Goal: Navigation & Orientation: Find specific page/section

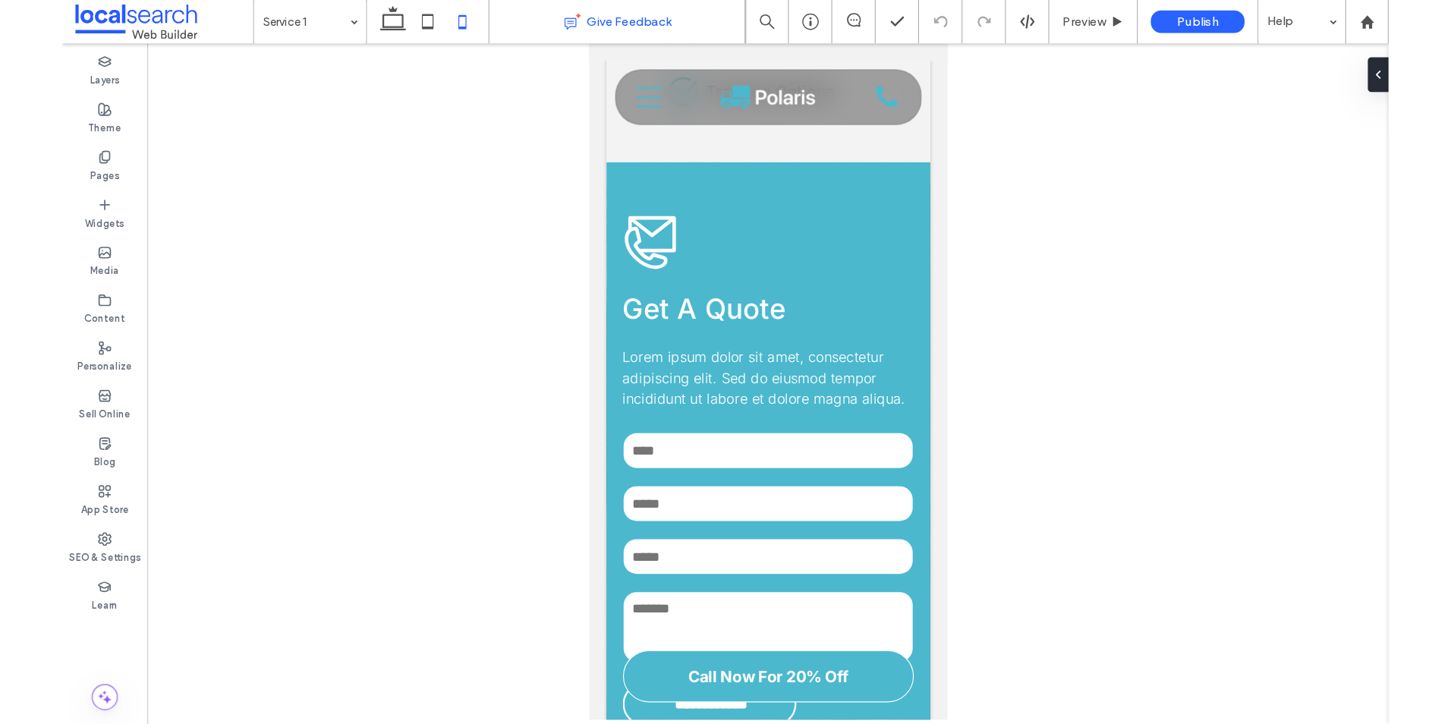
scroll to position [1765, 0]
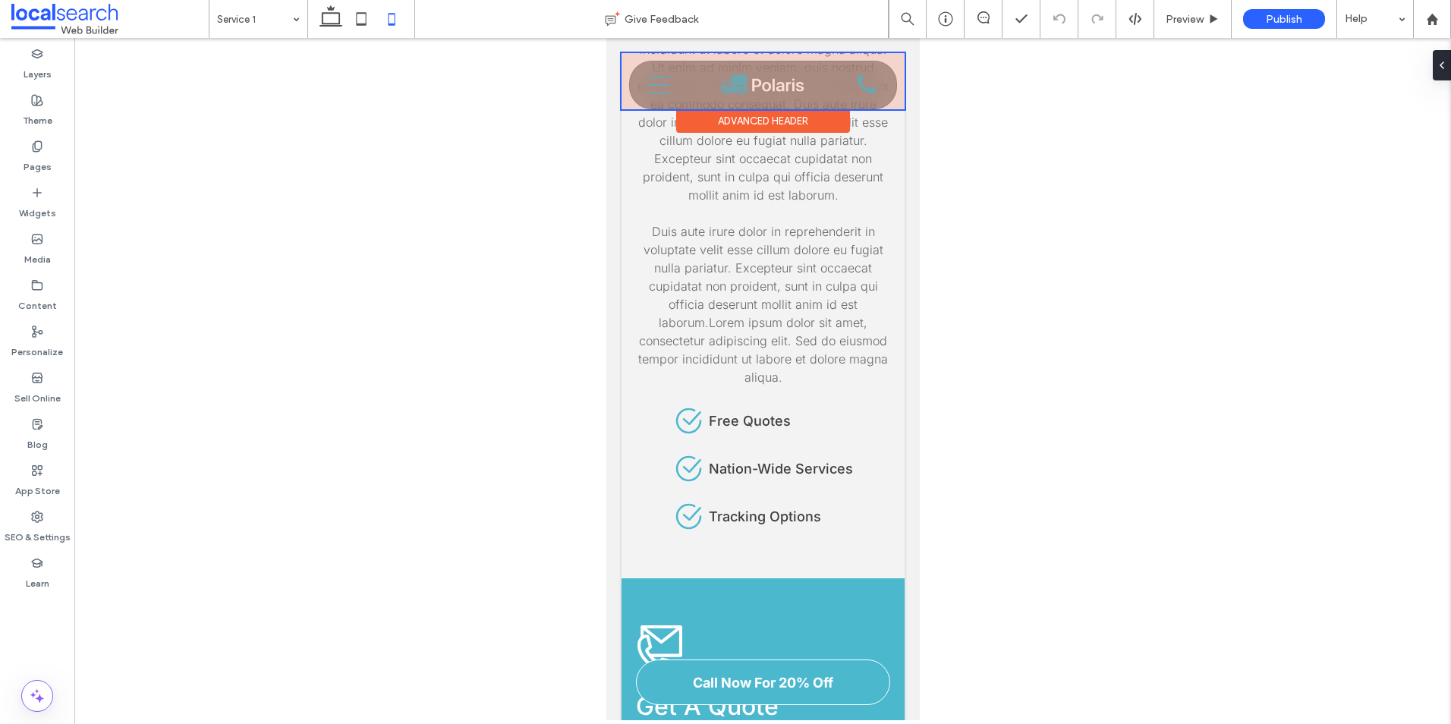
click at [659, 80] on div at bounding box center [762, 81] width 283 height 56
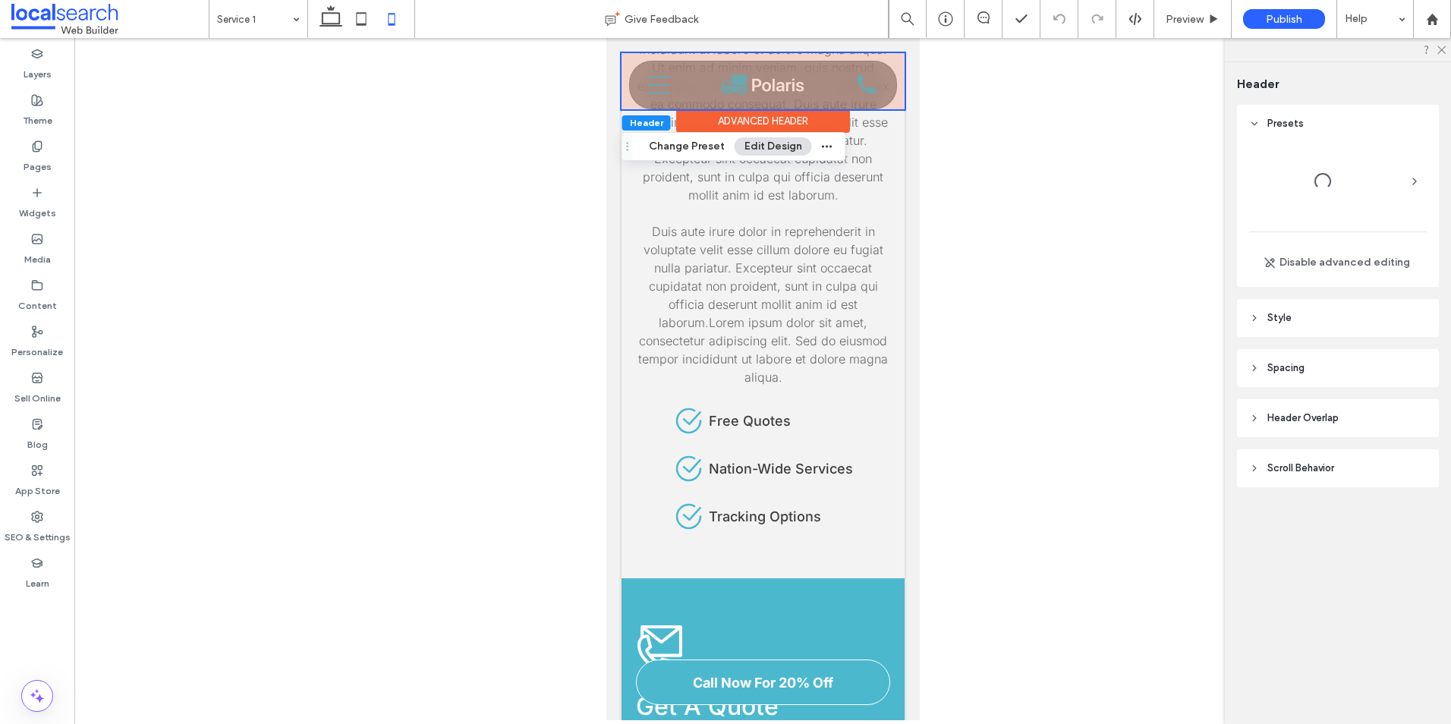
click at [659, 80] on icon "Menu" at bounding box center [658, 85] width 23 height 23
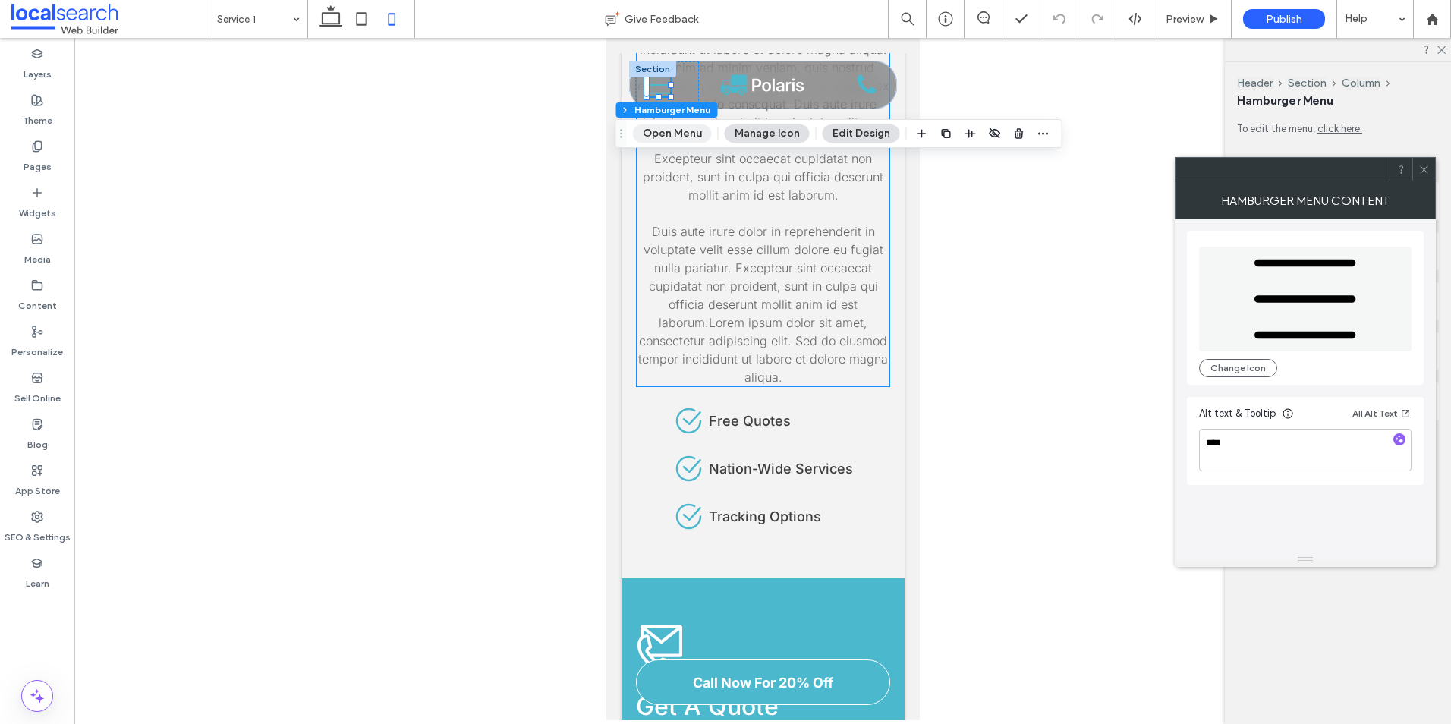
click at [664, 125] on button "Open Menu" at bounding box center [672, 134] width 79 height 18
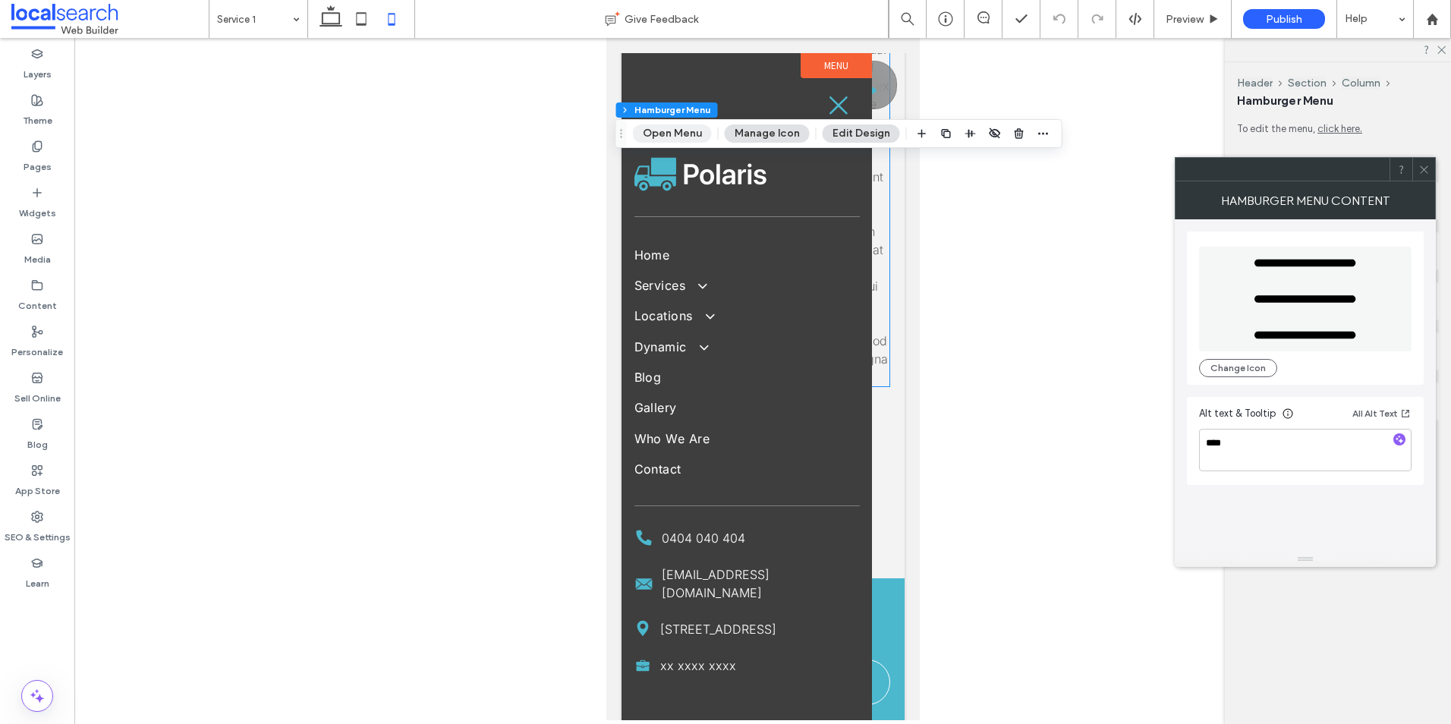
scroll to position [0, 0]
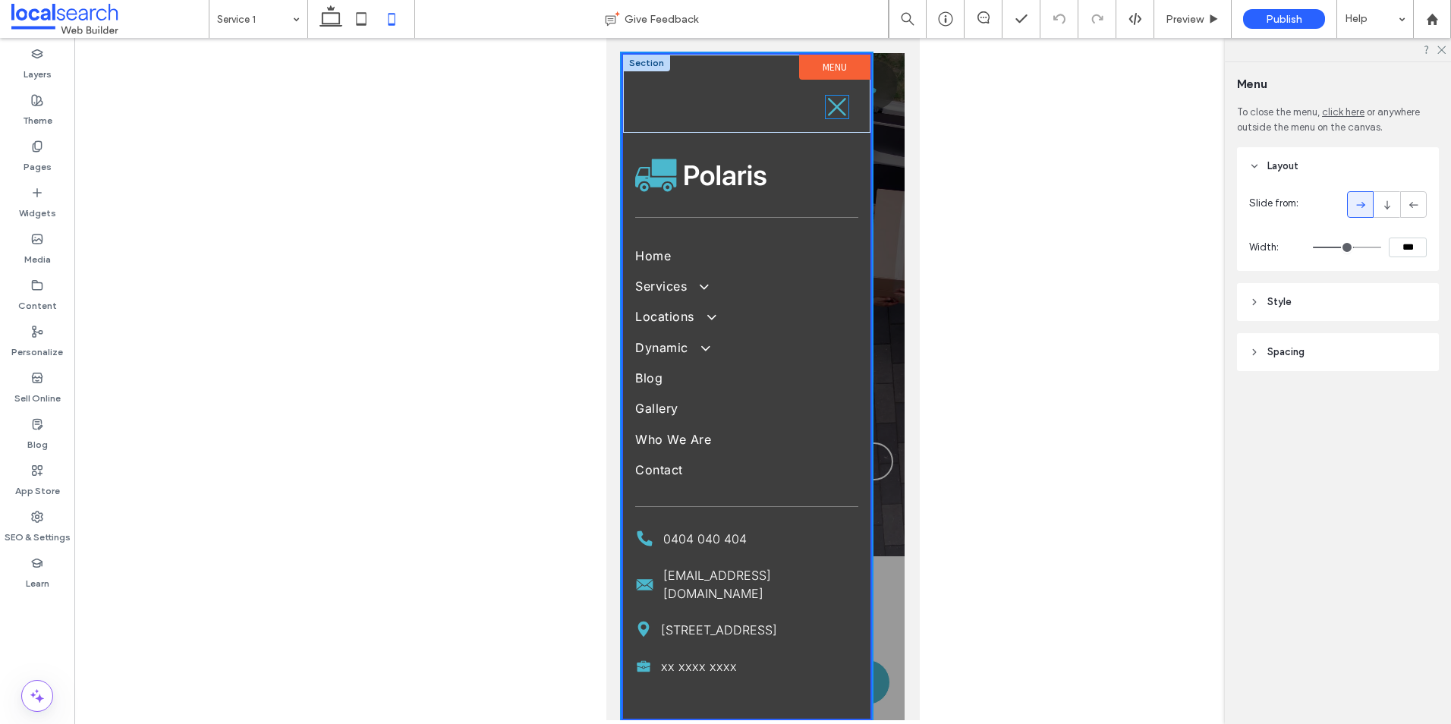
click at [833, 105] on icon at bounding box center [836, 107] width 23 height 23
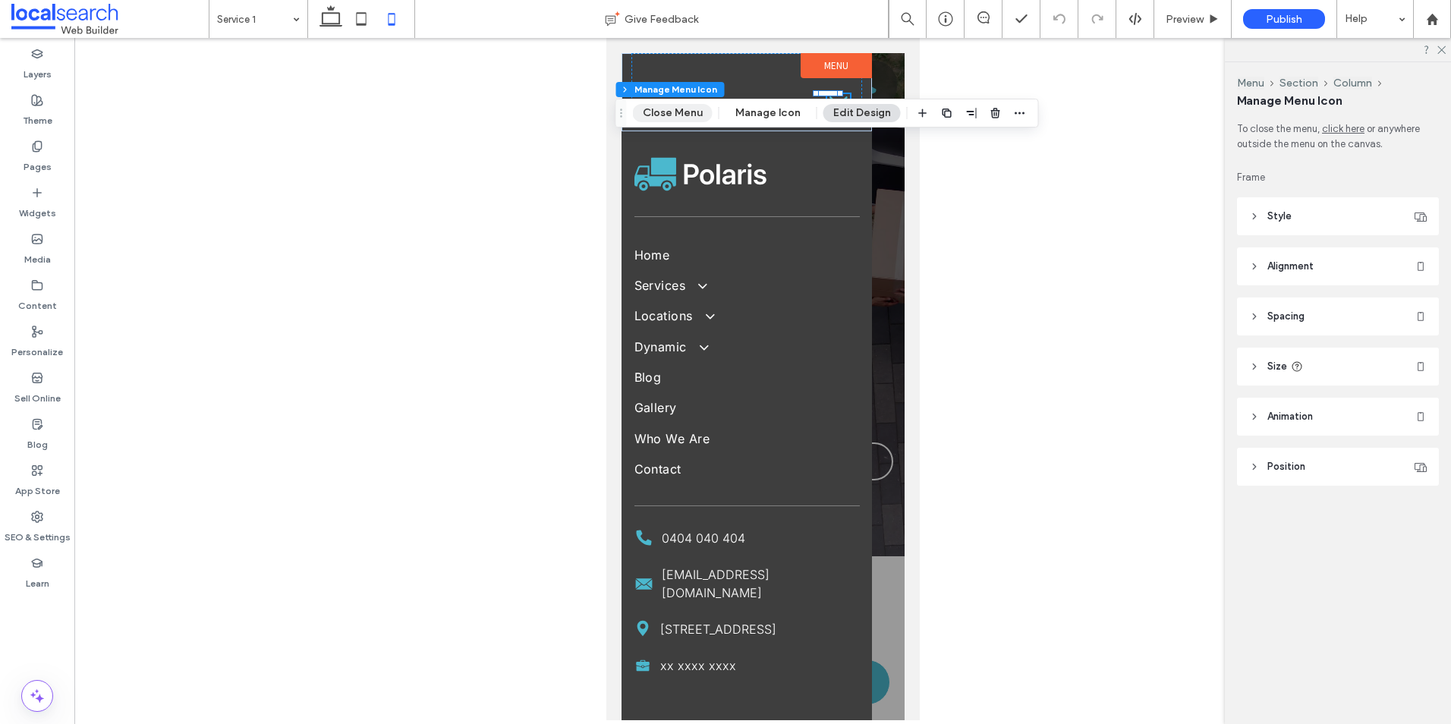
click at [673, 109] on button "Close Menu" at bounding box center [673, 113] width 80 height 18
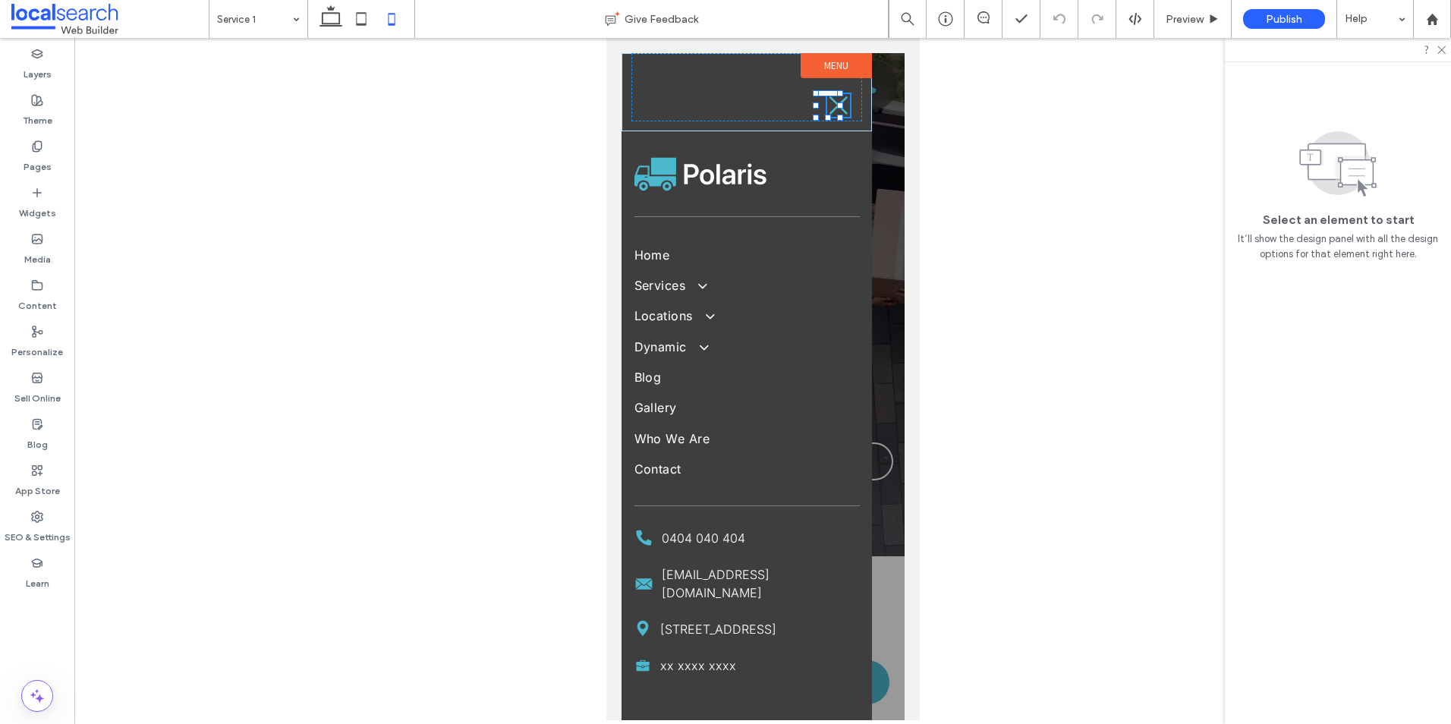
scroll to position [1765, 0]
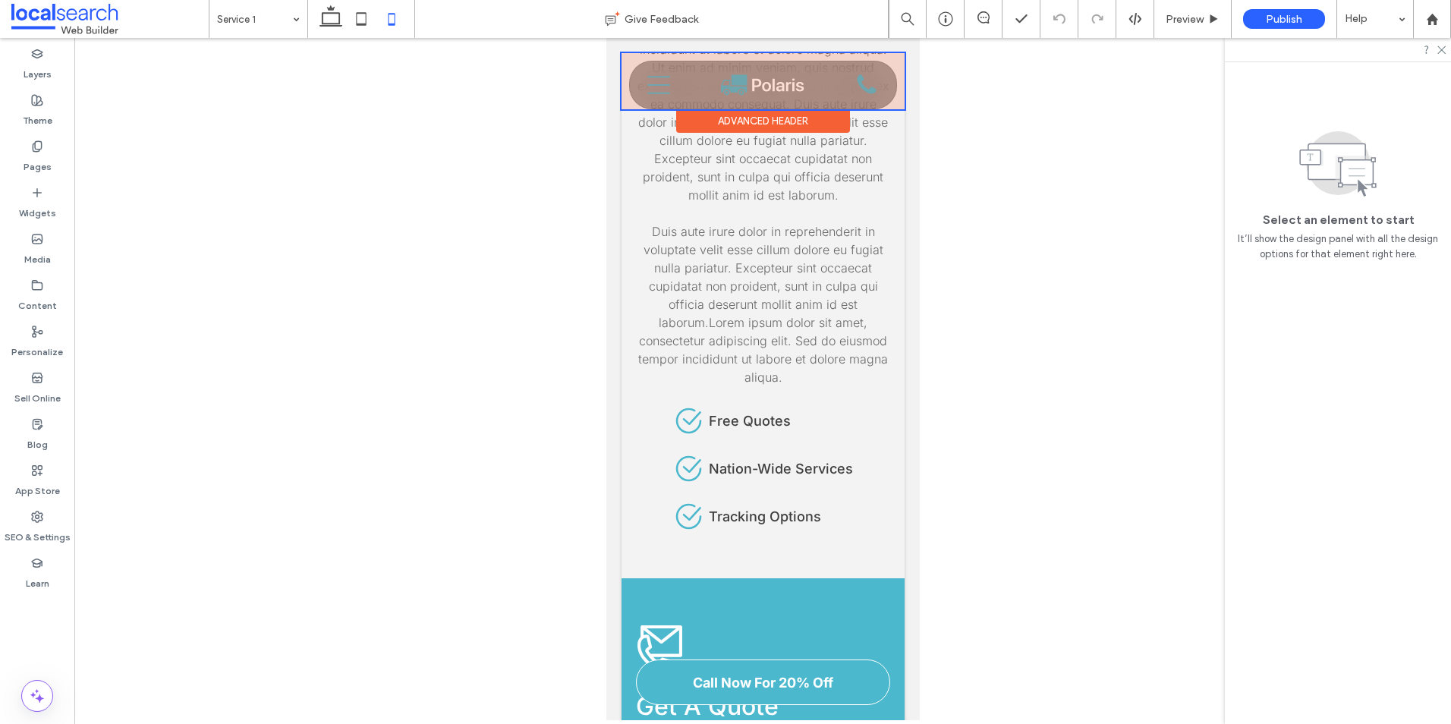
click at [659, 77] on div at bounding box center [762, 81] width 283 height 56
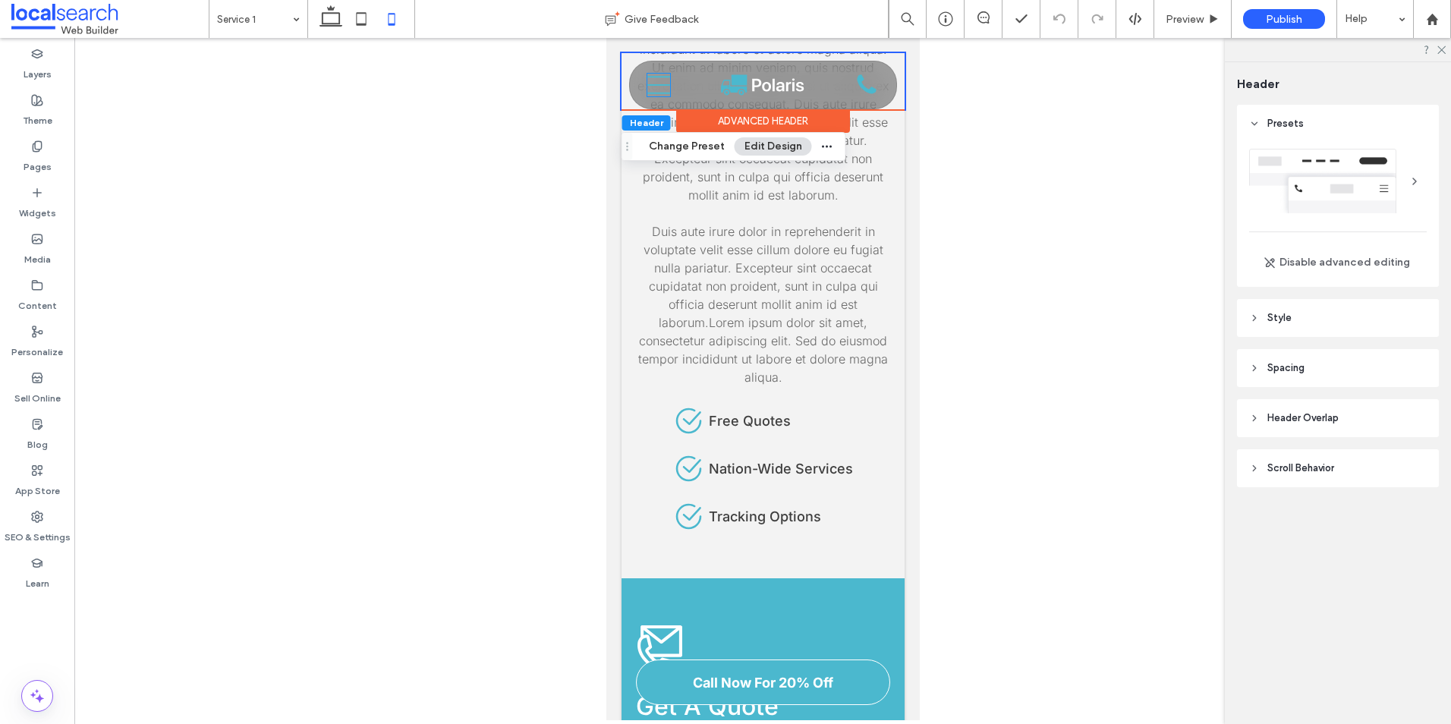
click at [659, 77] on icon at bounding box center [658, 85] width 23 height 18
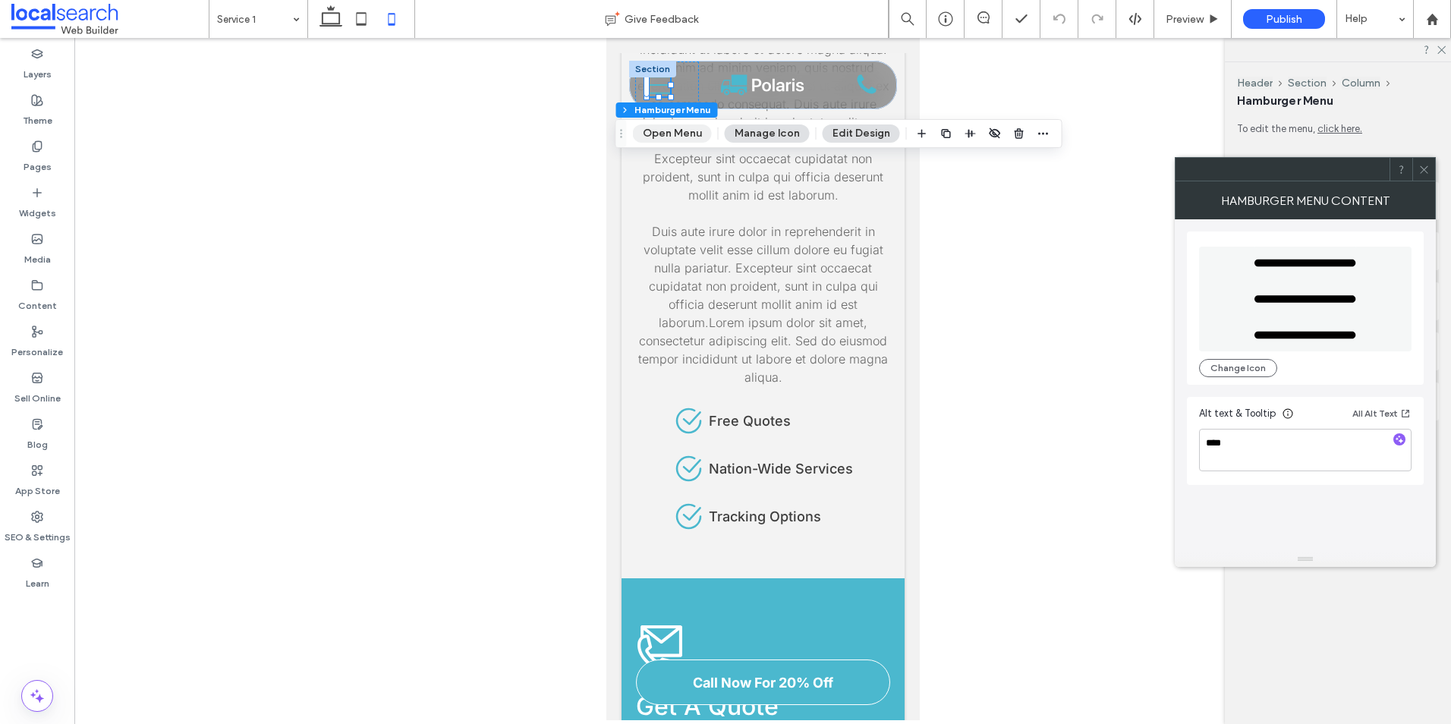
click at [682, 131] on button "Open Menu" at bounding box center [672, 134] width 79 height 18
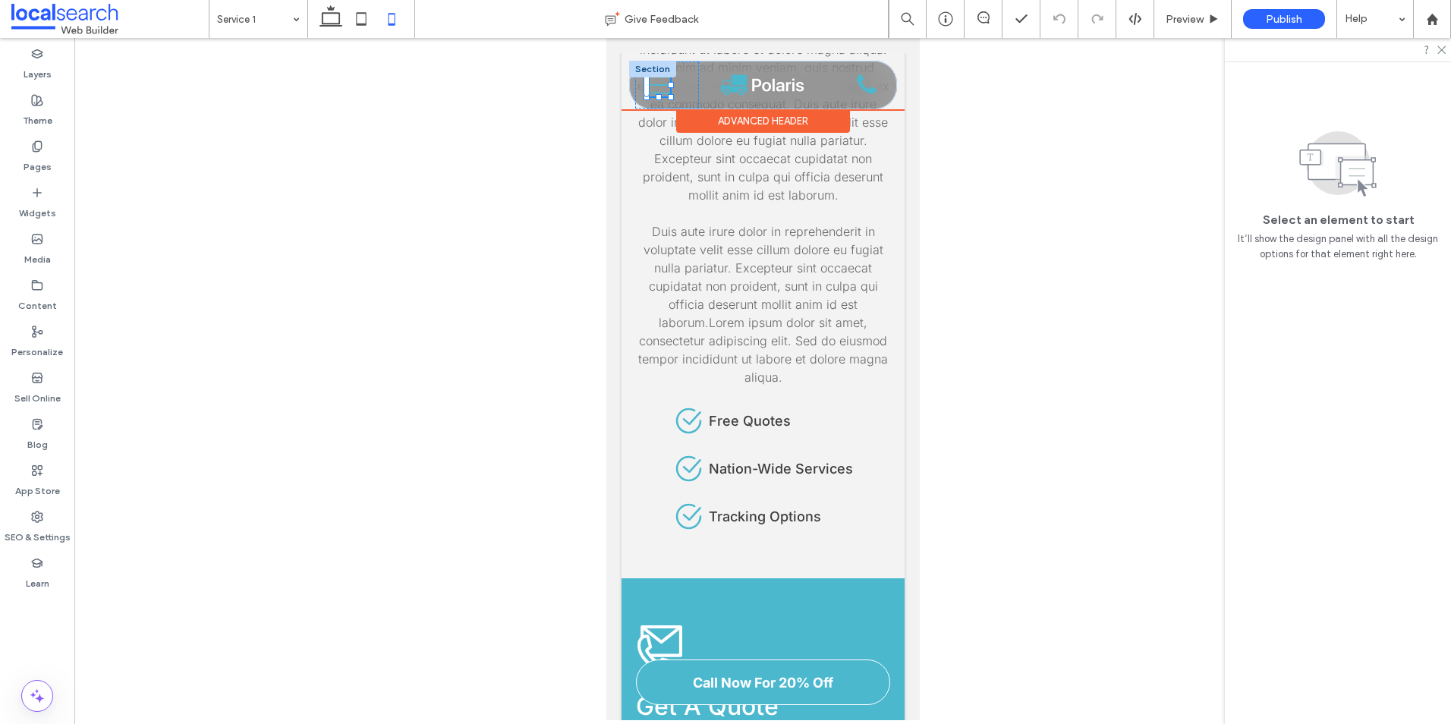
scroll to position [0, 0]
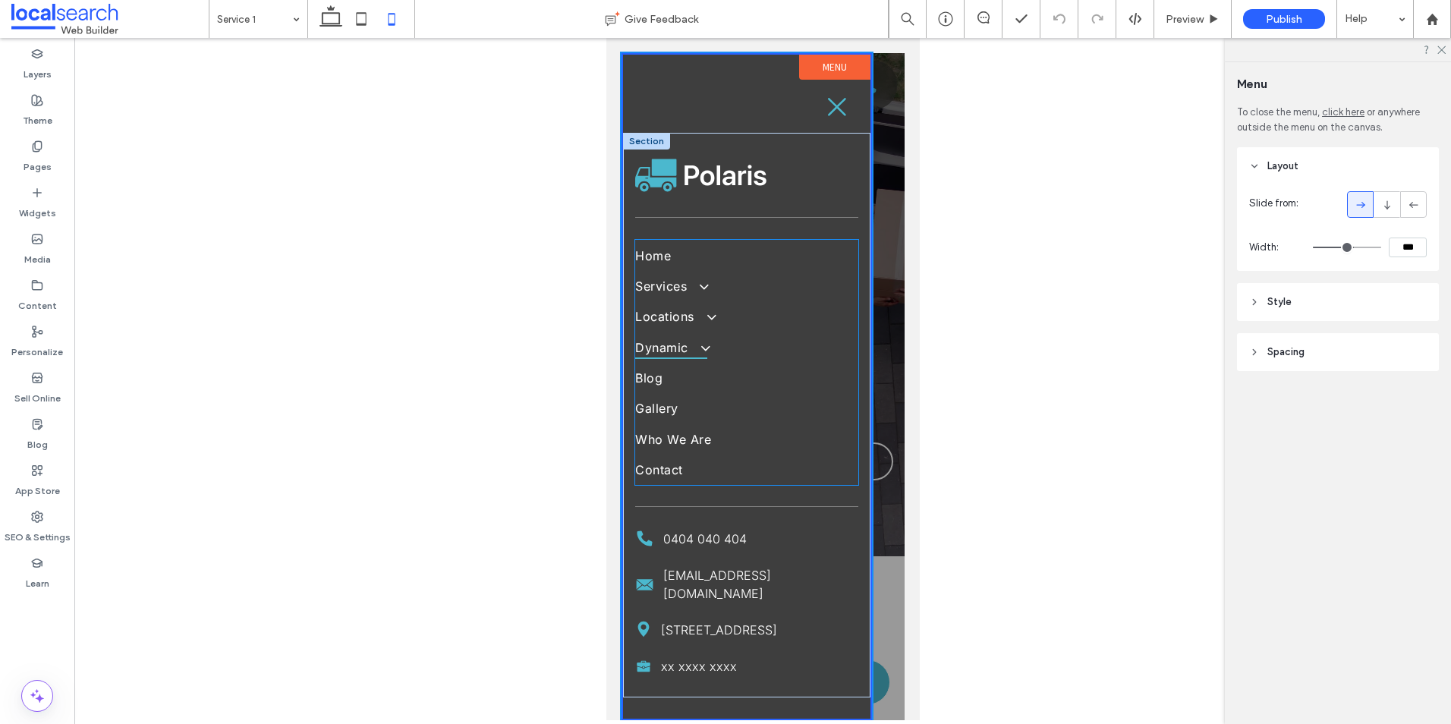
click at [666, 351] on span "Dynamic" at bounding box center [671, 347] width 72 height 23
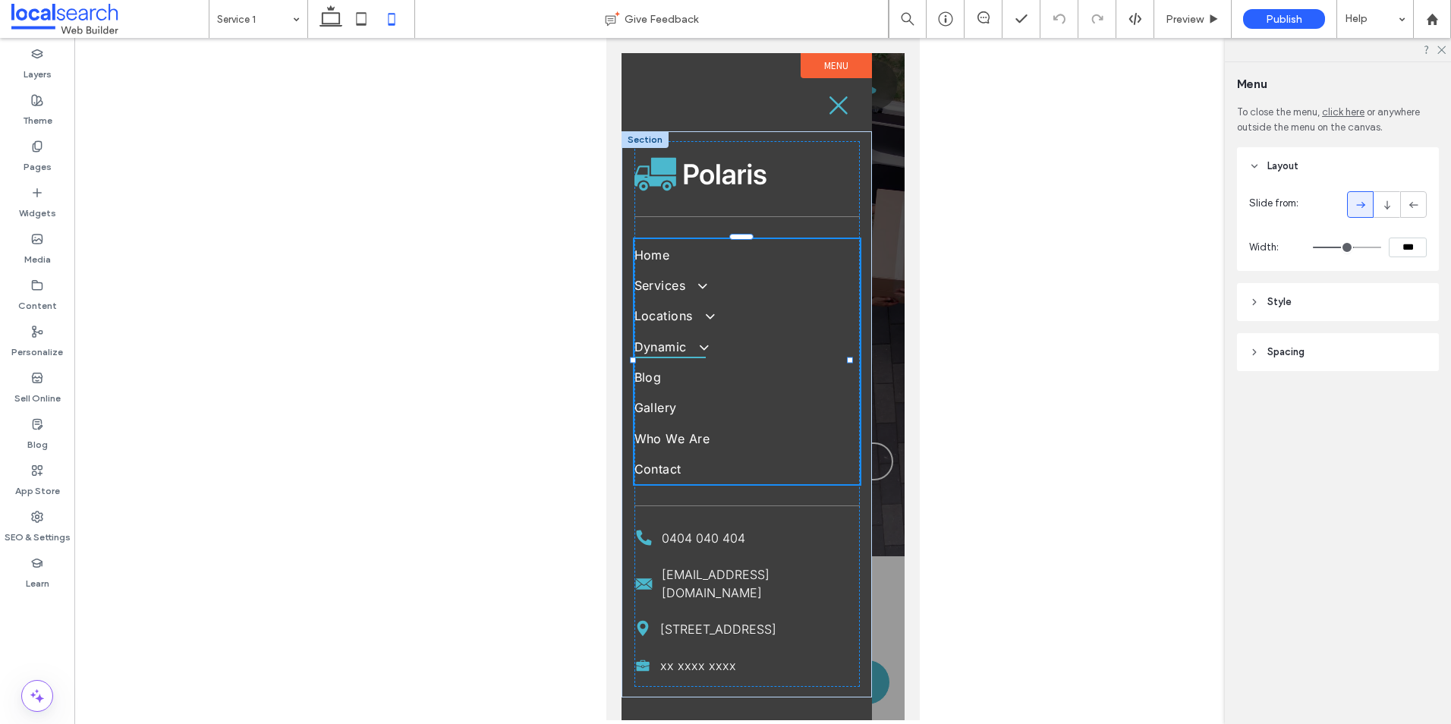
click at [666, 351] on span "Dynamic" at bounding box center [670, 347] width 72 height 23
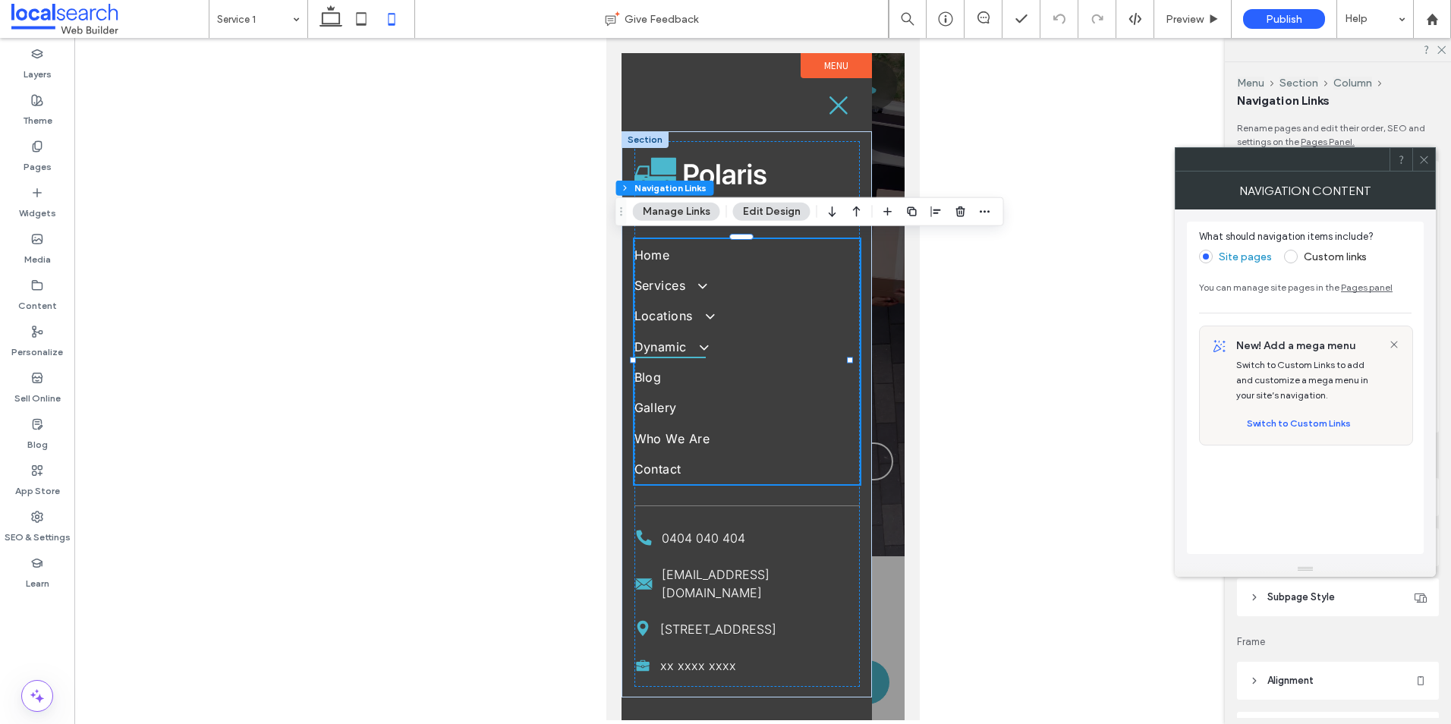
type input "***"
type input "****"
click at [1159, 153] on span at bounding box center [1424, 159] width 11 height 23
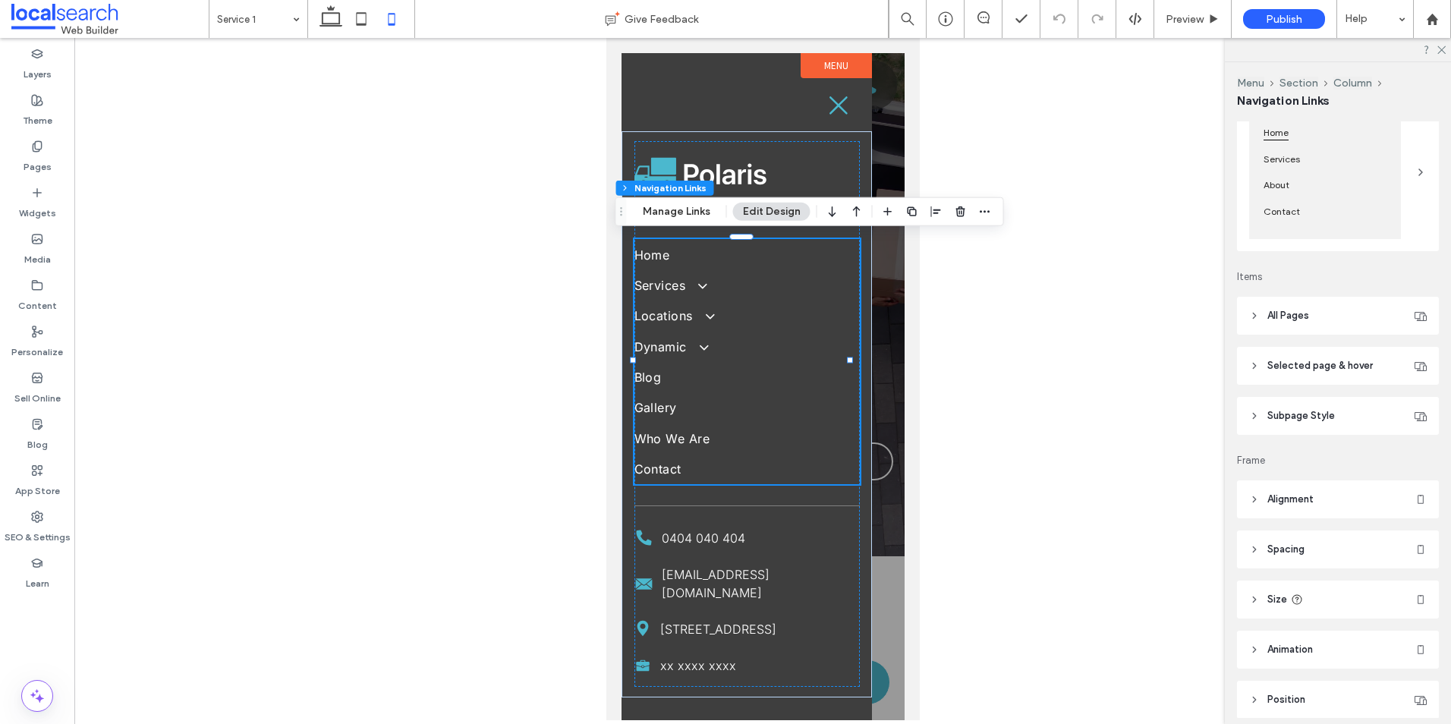
scroll to position [228, 0]
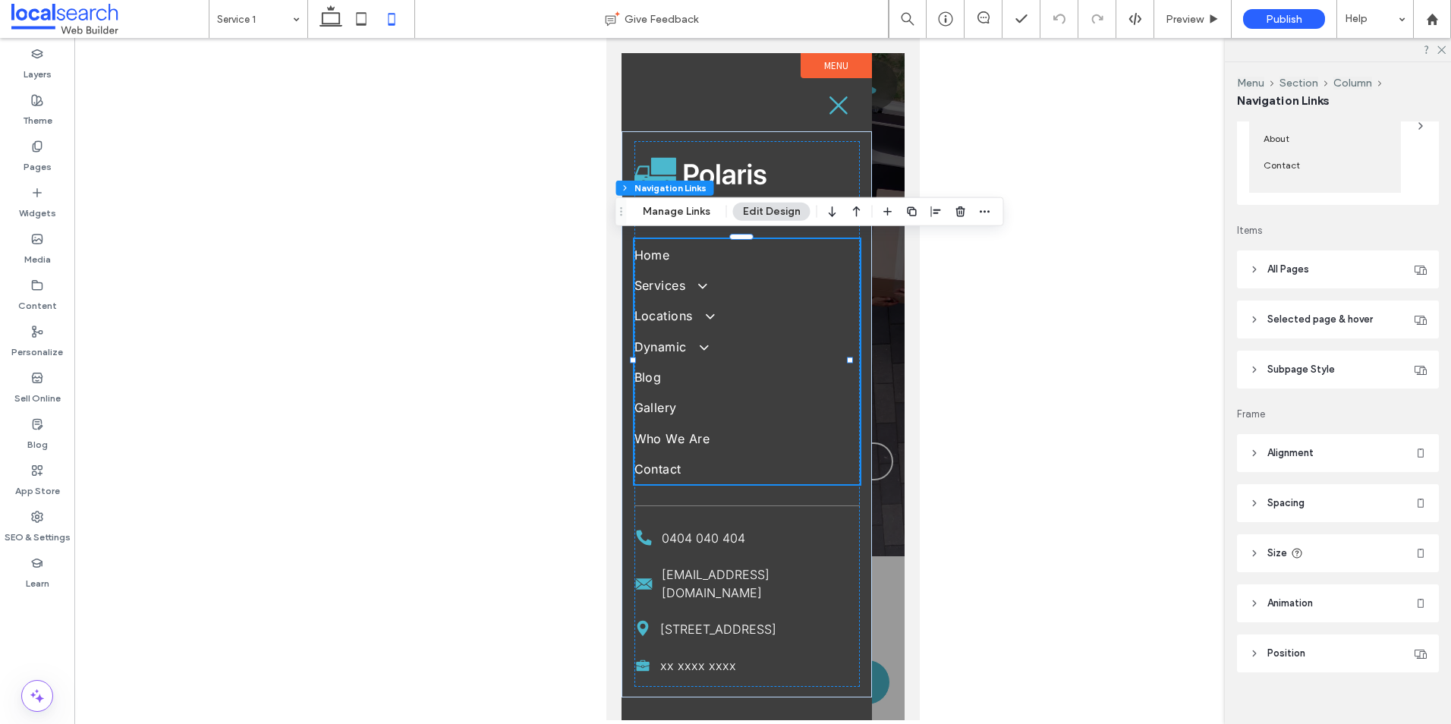
click at [1159, 367] on span "Subpage Style" at bounding box center [1302, 369] width 68 height 15
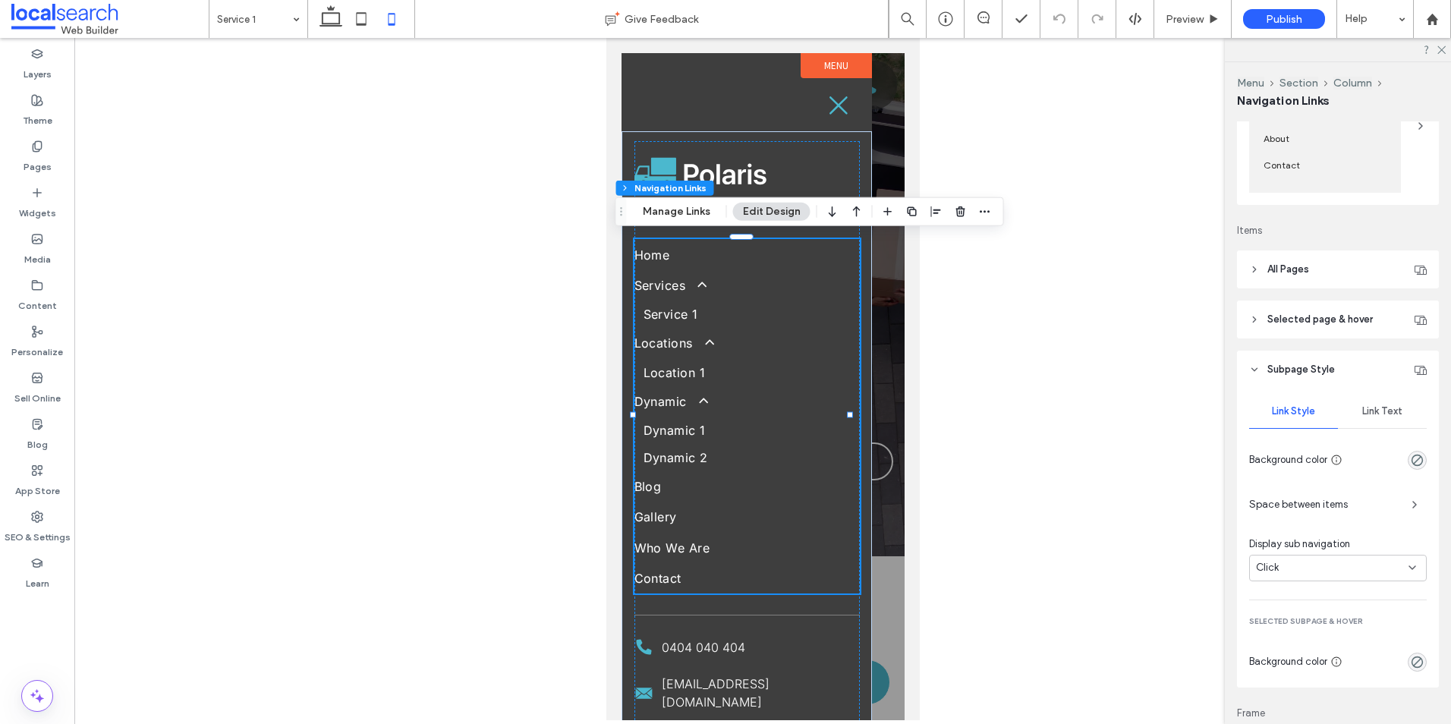
click at [1159, 422] on div "Link Text" at bounding box center [1382, 411] width 89 height 33
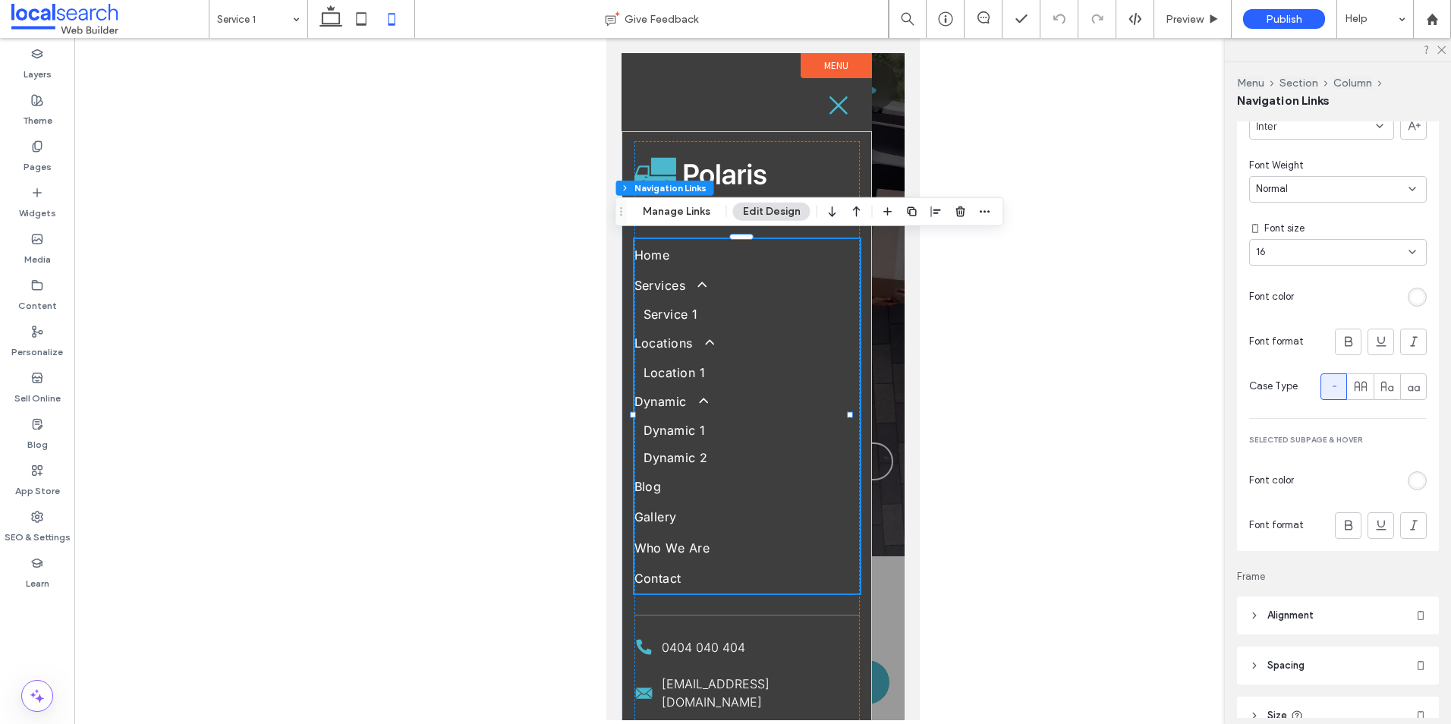
scroll to position [607, 0]
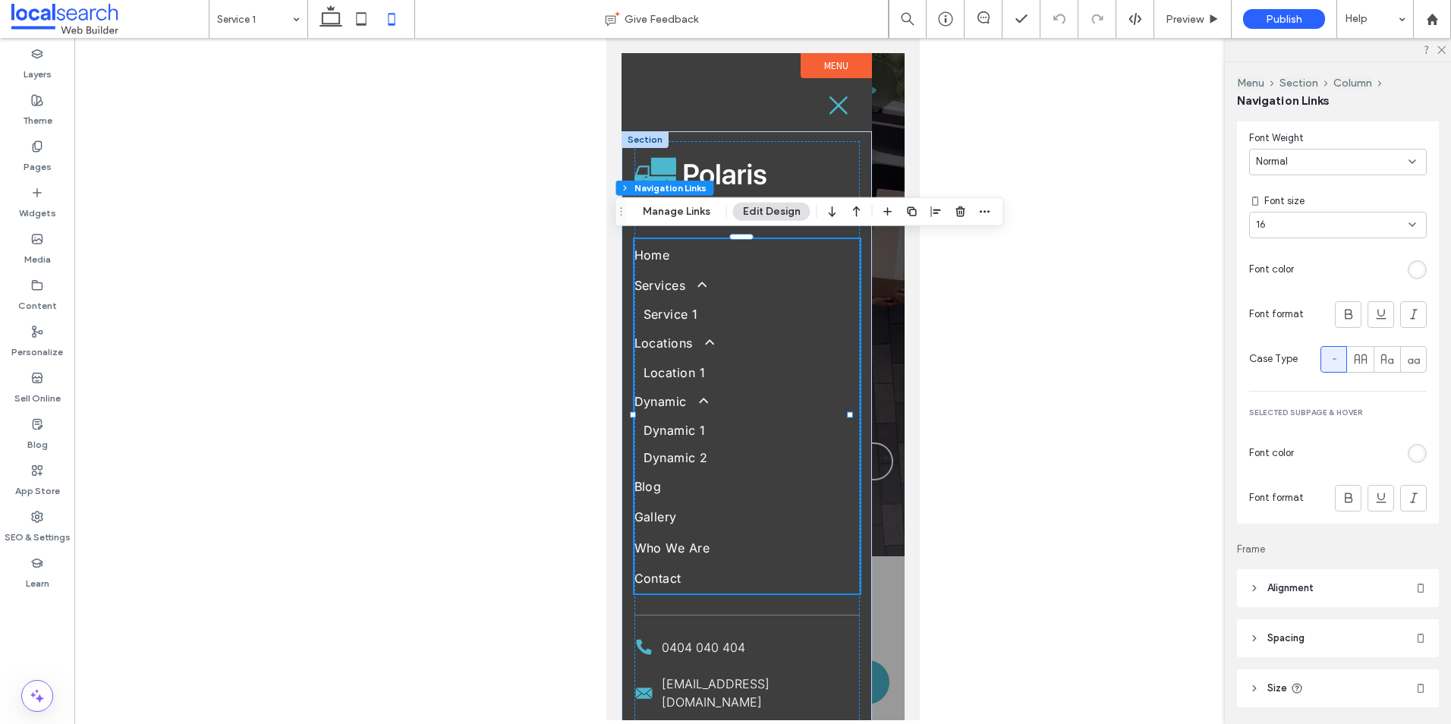
click at [676, 428] on span "Dynamic 1" at bounding box center [674, 430] width 62 height 15
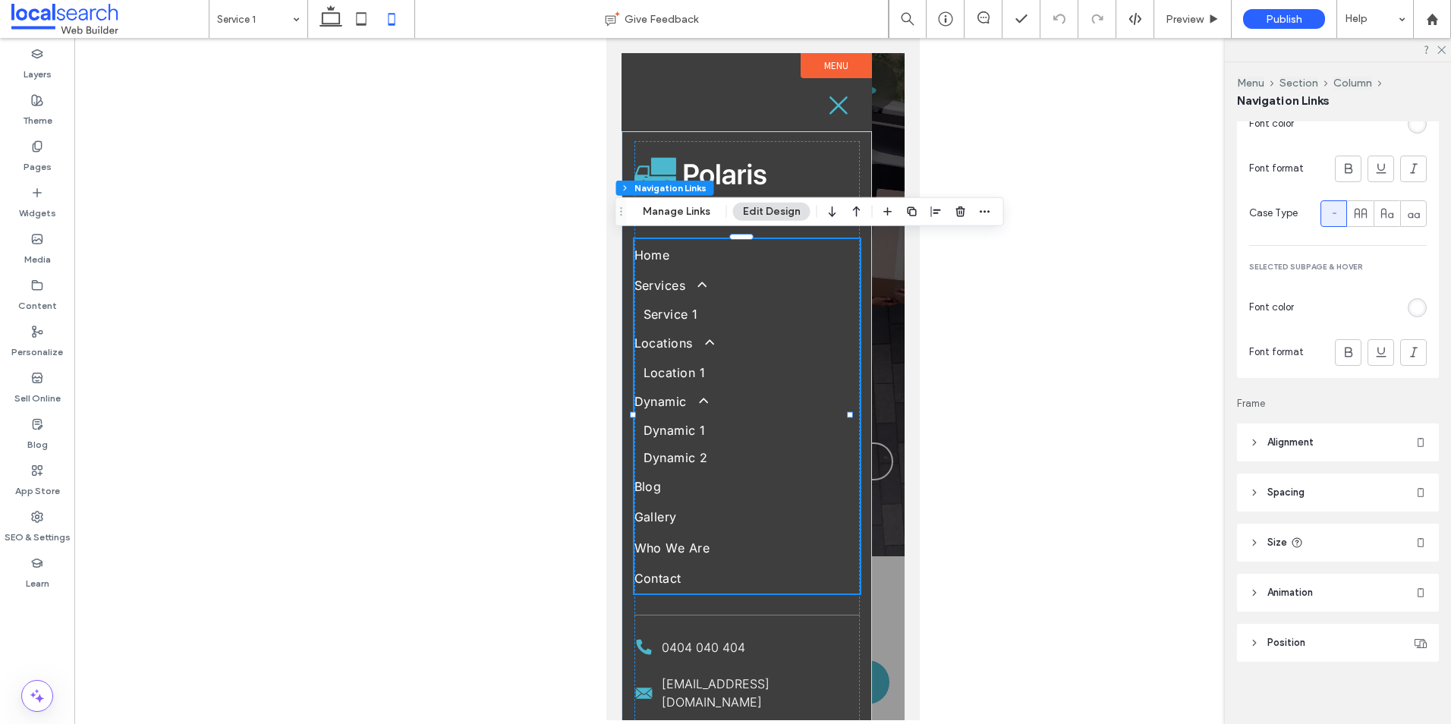
scroll to position [758, 0]
click at [831, 104] on icon at bounding box center [838, 105] width 23 height 23
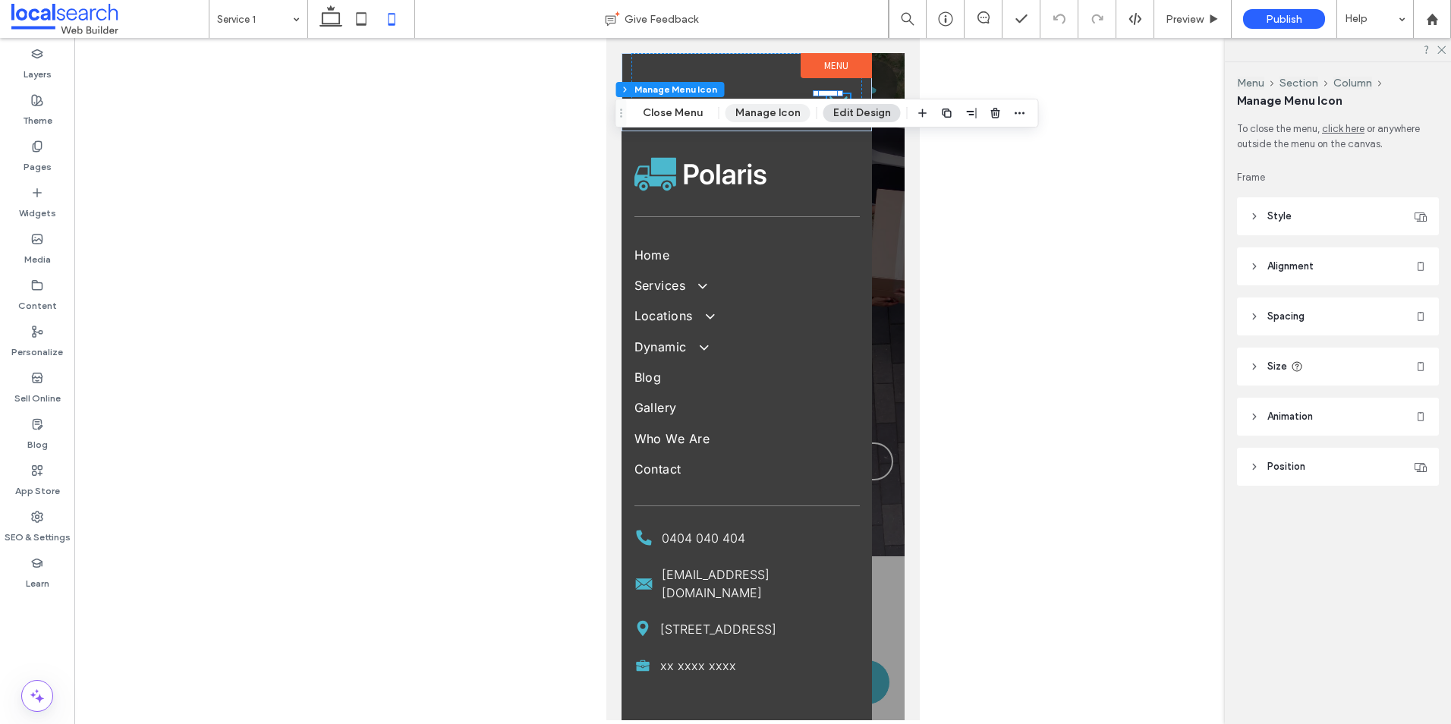
click at [763, 111] on button "Manage Icon" at bounding box center [768, 113] width 85 height 18
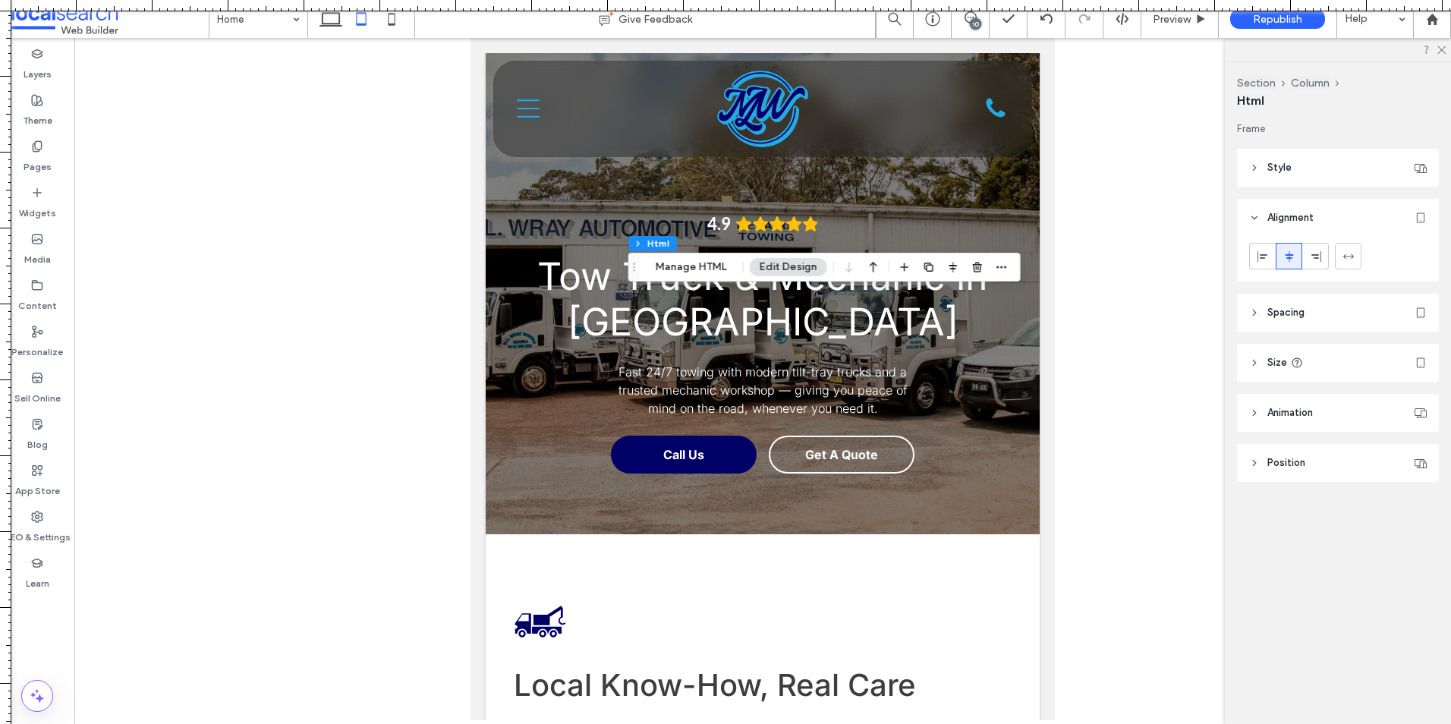
scroll to position [3884, 0]
